Goal: Task Accomplishment & Management: Use online tool/utility

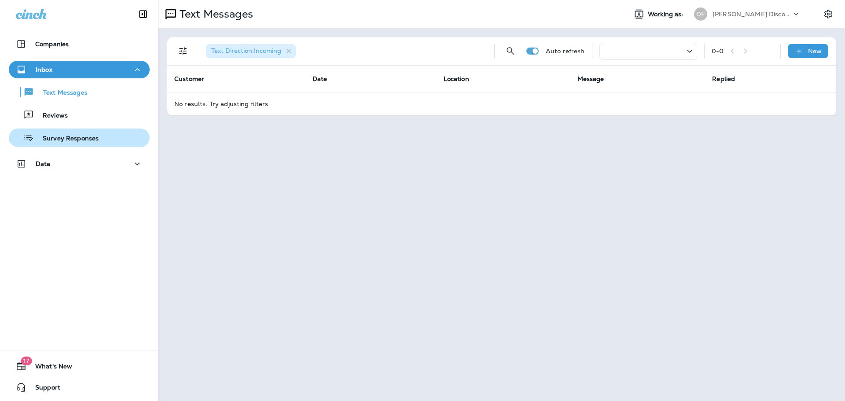
click at [49, 139] on p "Survey Responses" at bounding box center [66, 139] width 65 height 8
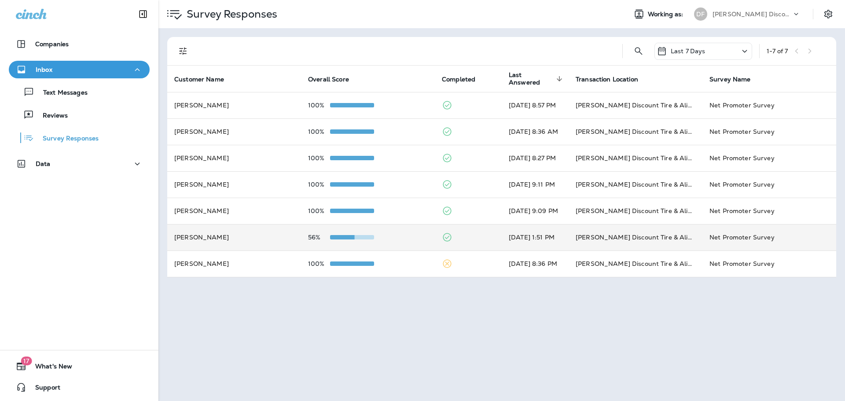
click at [336, 238] on span at bounding box center [333, 237] width 44 height 4
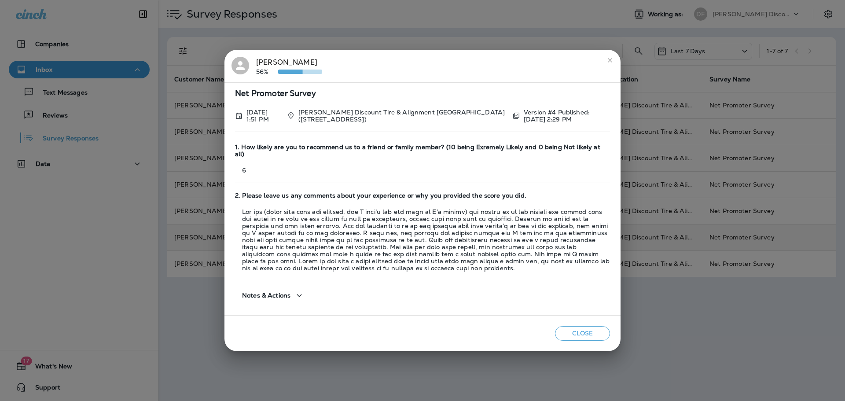
click at [609, 64] on icon "close" at bounding box center [609, 60] width 7 height 7
